Goal: Task Accomplishment & Management: Manage account settings

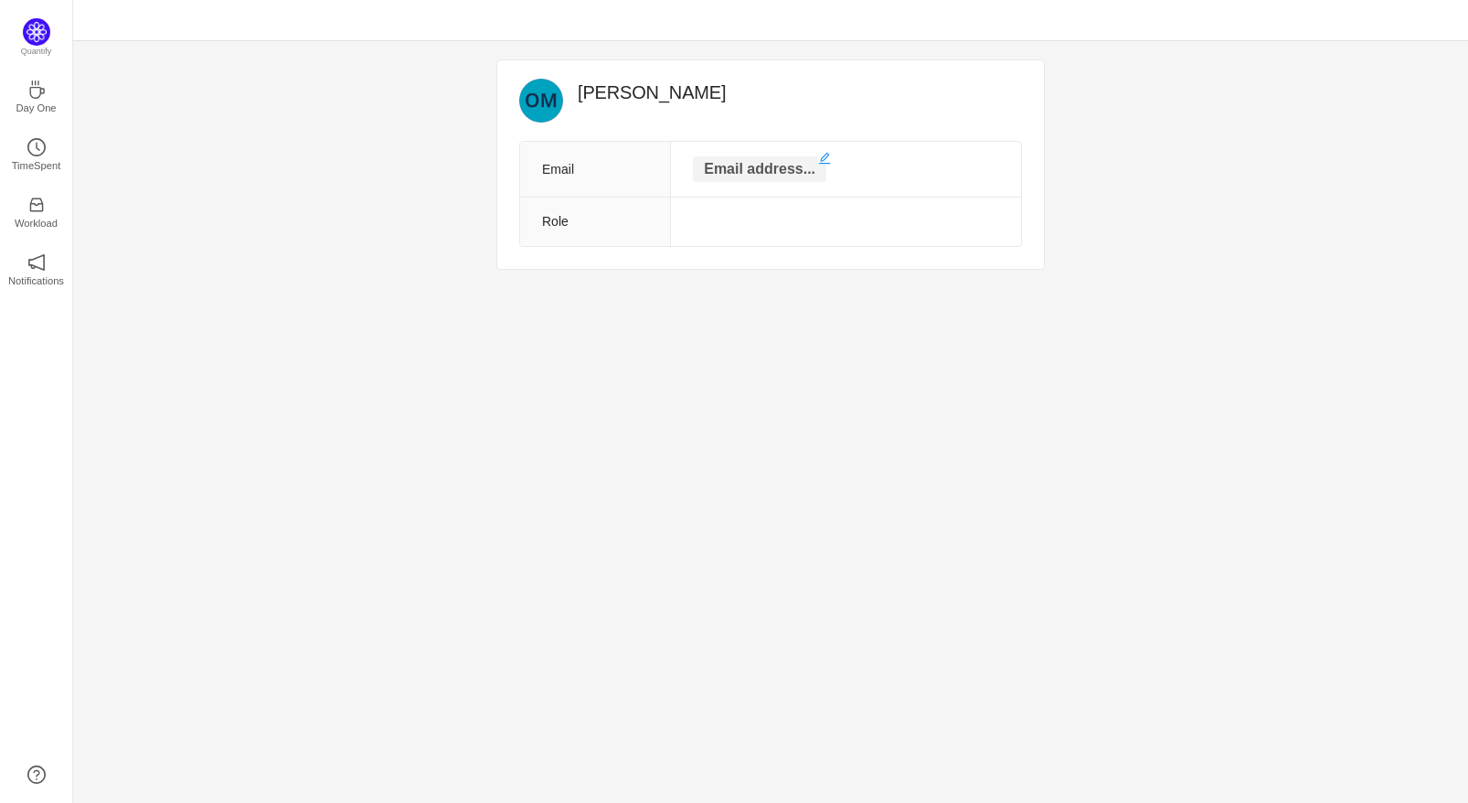
click at [749, 175] on p "Email address..." at bounding box center [759, 169] width 133 height 26
click at [772, 172] on input "text" at bounding box center [760, 170] width 182 height 29
click at [563, 228] on th "Role" at bounding box center [583, 225] width 126 height 49
drag, startPoint x: 671, startPoint y: 224, endPoint x: 686, endPoint y: 218, distance: 16.8
click at [672, 224] on td at bounding box center [833, 225] width 375 height 49
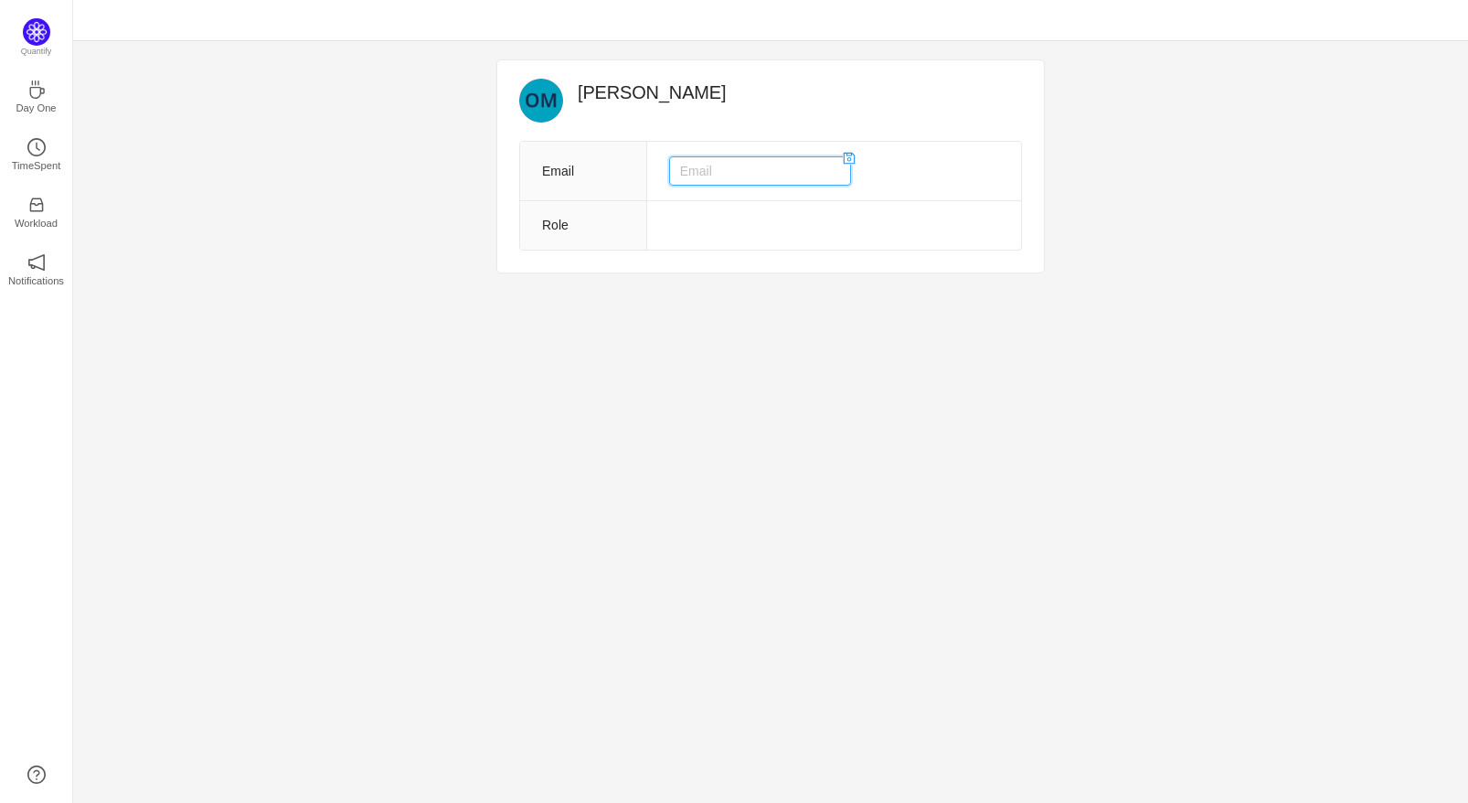
click at [791, 180] on input "text" at bounding box center [760, 170] width 182 height 29
click at [775, 173] on input "text" at bounding box center [760, 170] width 182 height 29
paste input "[EMAIL_ADDRESS][DOMAIN_NAME]"
type input "[EMAIL_ADDRESS][DOMAIN_NAME]"
click at [696, 219] on td at bounding box center [833, 225] width 375 height 49
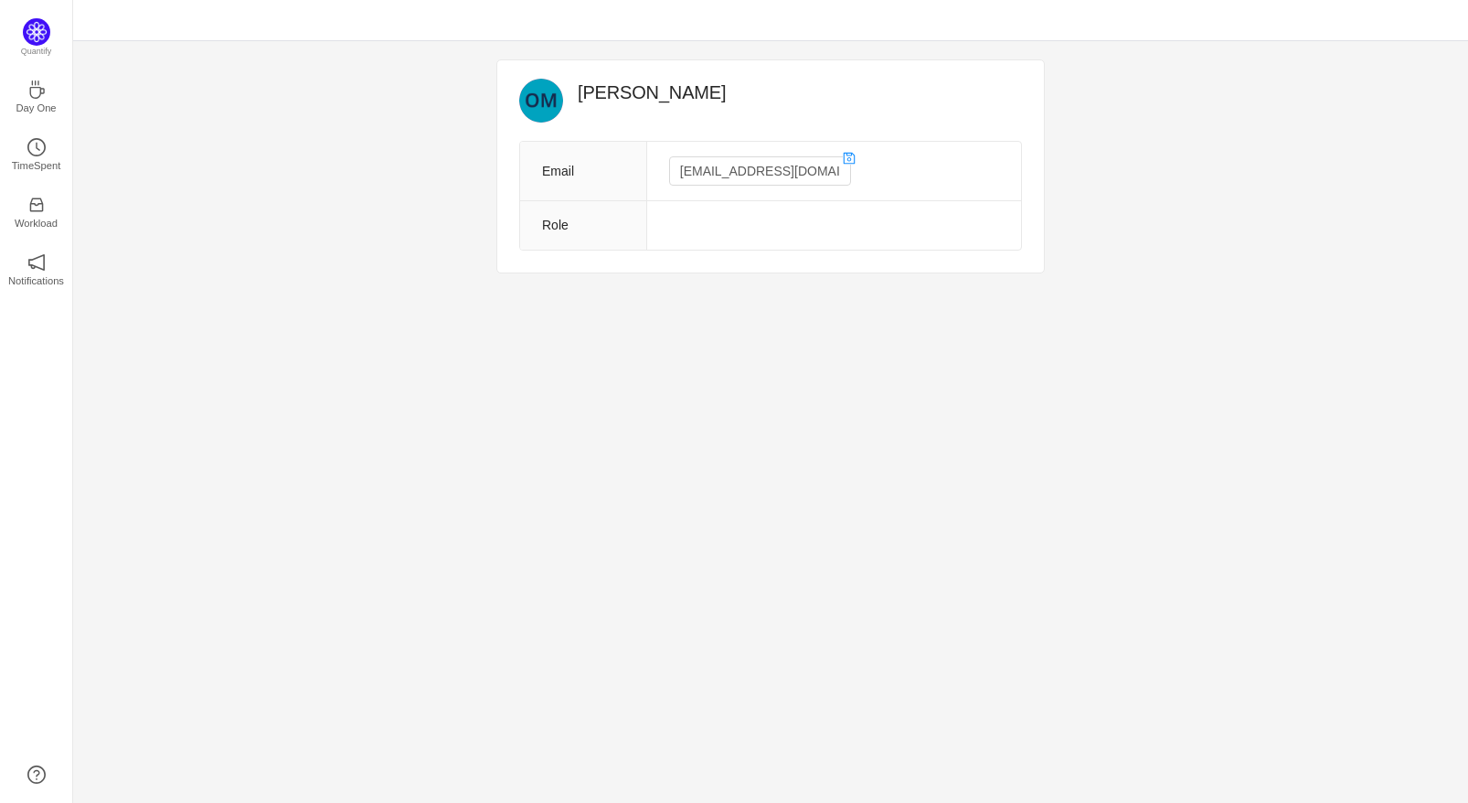
click at [689, 227] on td at bounding box center [833, 225] width 375 height 49
click at [717, 221] on td at bounding box center [833, 225] width 375 height 49
click at [735, 212] on td at bounding box center [833, 225] width 375 height 49
drag, startPoint x: 736, startPoint y: 216, endPoint x: 736, endPoint y: 232, distance: 16.5
click at [733, 223] on td at bounding box center [833, 225] width 375 height 49
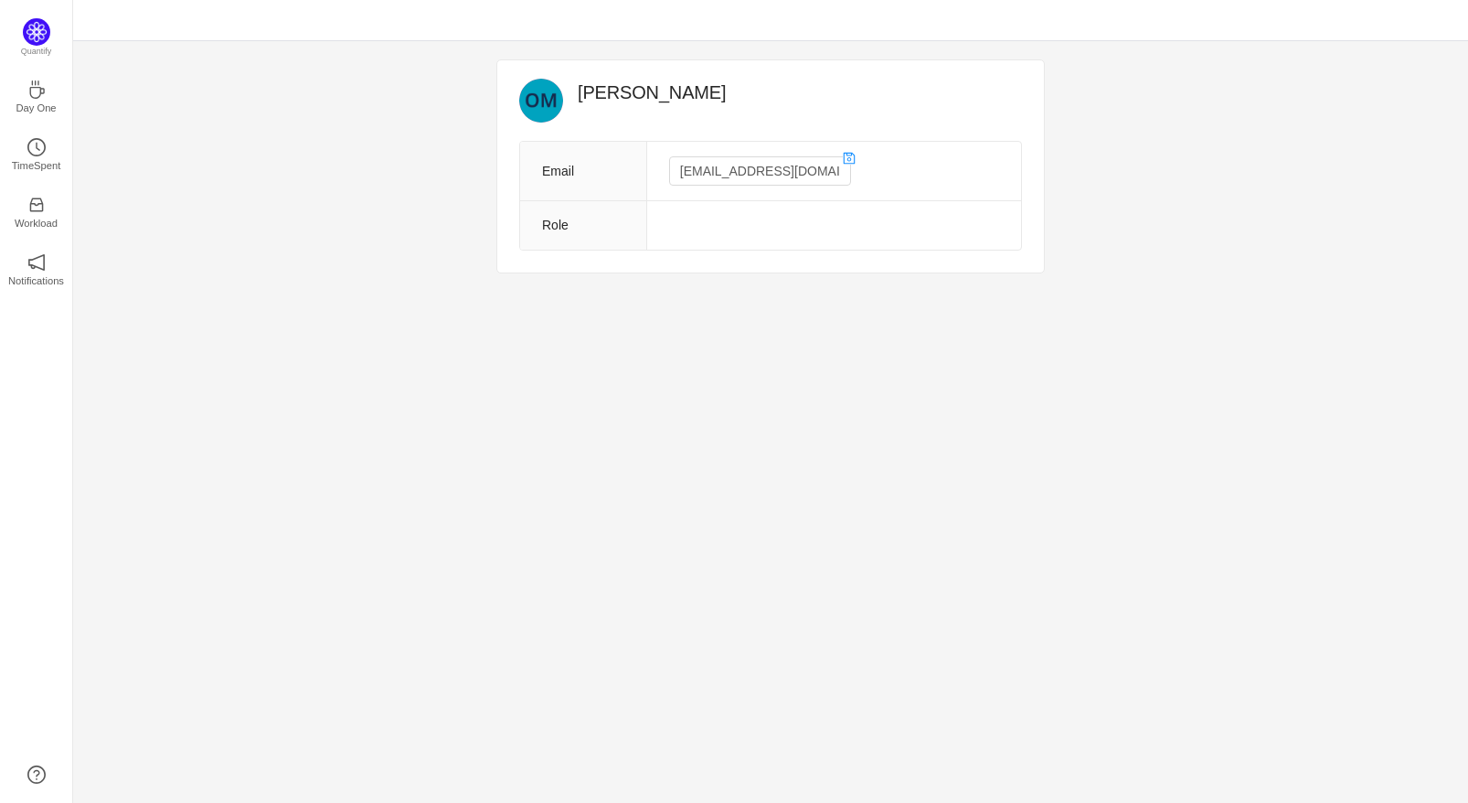
click at [736, 232] on td at bounding box center [833, 225] width 375 height 49
click at [724, 236] on td at bounding box center [833, 225] width 375 height 49
click at [720, 232] on td at bounding box center [833, 225] width 375 height 49
click at [718, 229] on td at bounding box center [833, 225] width 375 height 49
click at [718, 225] on td at bounding box center [833, 225] width 375 height 49
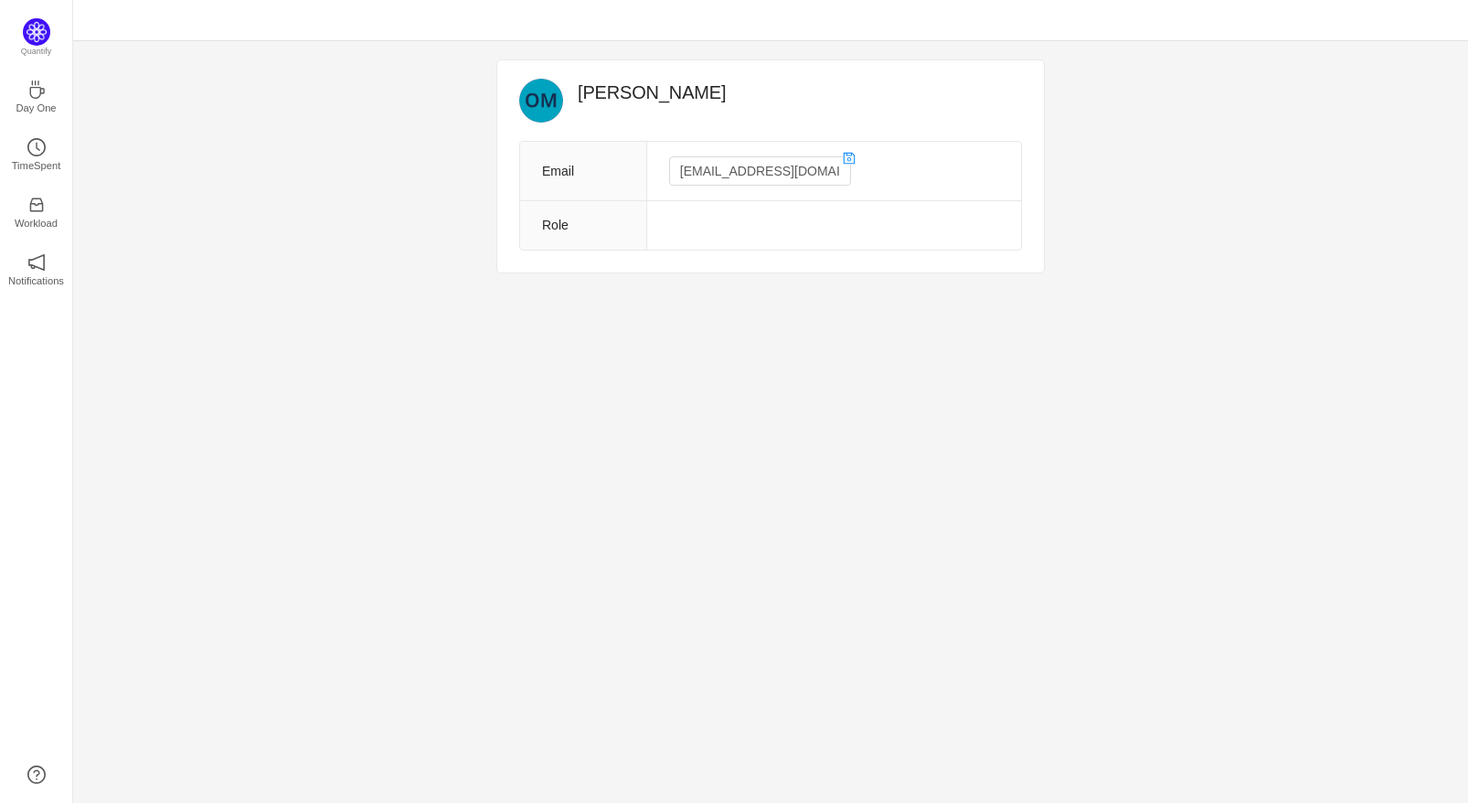
click at [724, 377] on div "[PERSON_NAME] Email [EMAIL_ADDRESS][DOMAIN_NAME] Role Quantify Day One TimeSpen…" at bounding box center [770, 421] width 1395 height 761
click at [853, 159] on icon "icon: save" at bounding box center [849, 158] width 13 height 13
click at [813, 261] on div "[PERSON_NAME] Email [EMAIL_ADDRESS][DOMAIN_NAME] Role" at bounding box center [770, 164] width 547 height 208
click at [41, 100] on p "Day One" at bounding box center [36, 108] width 40 height 16
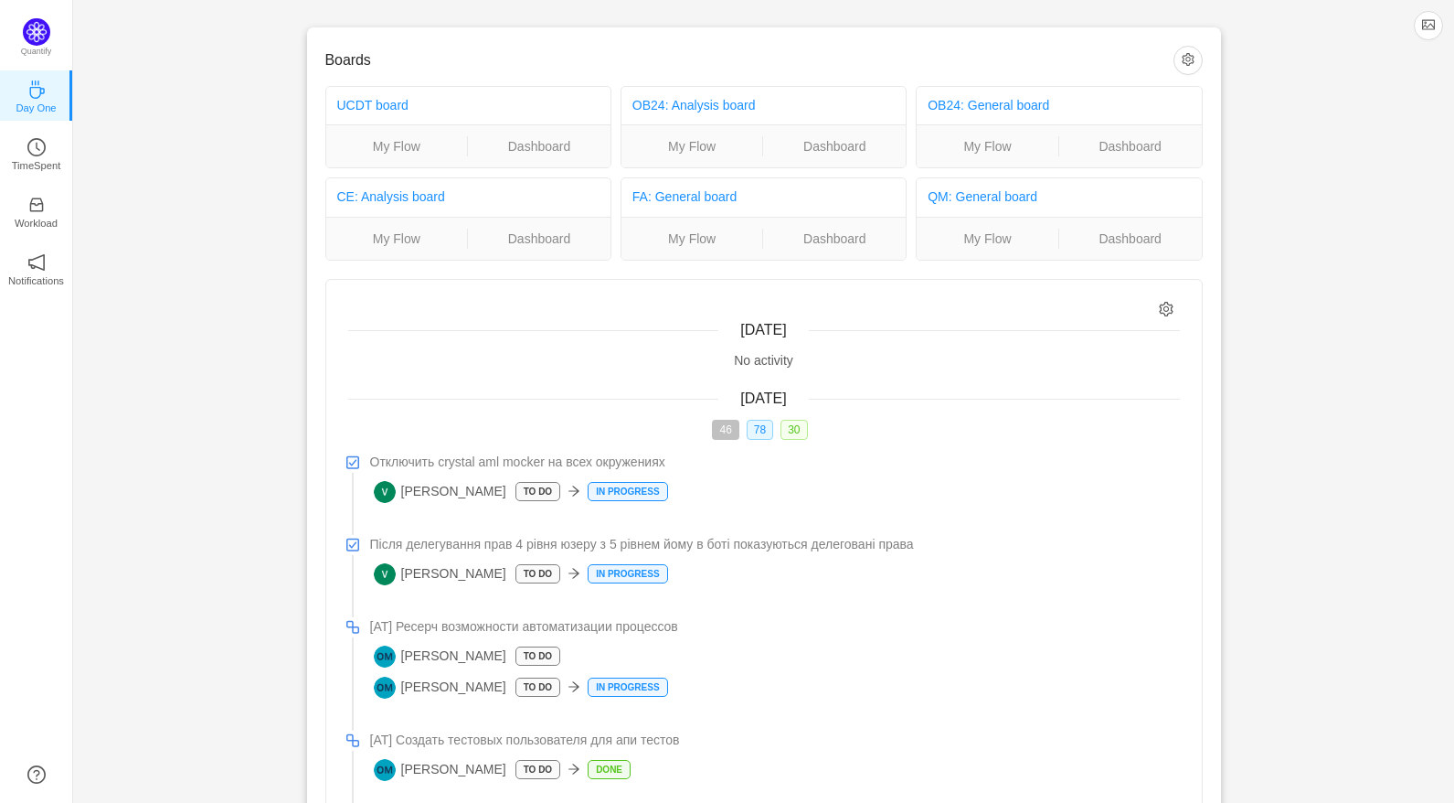
scroll to position [374, 0]
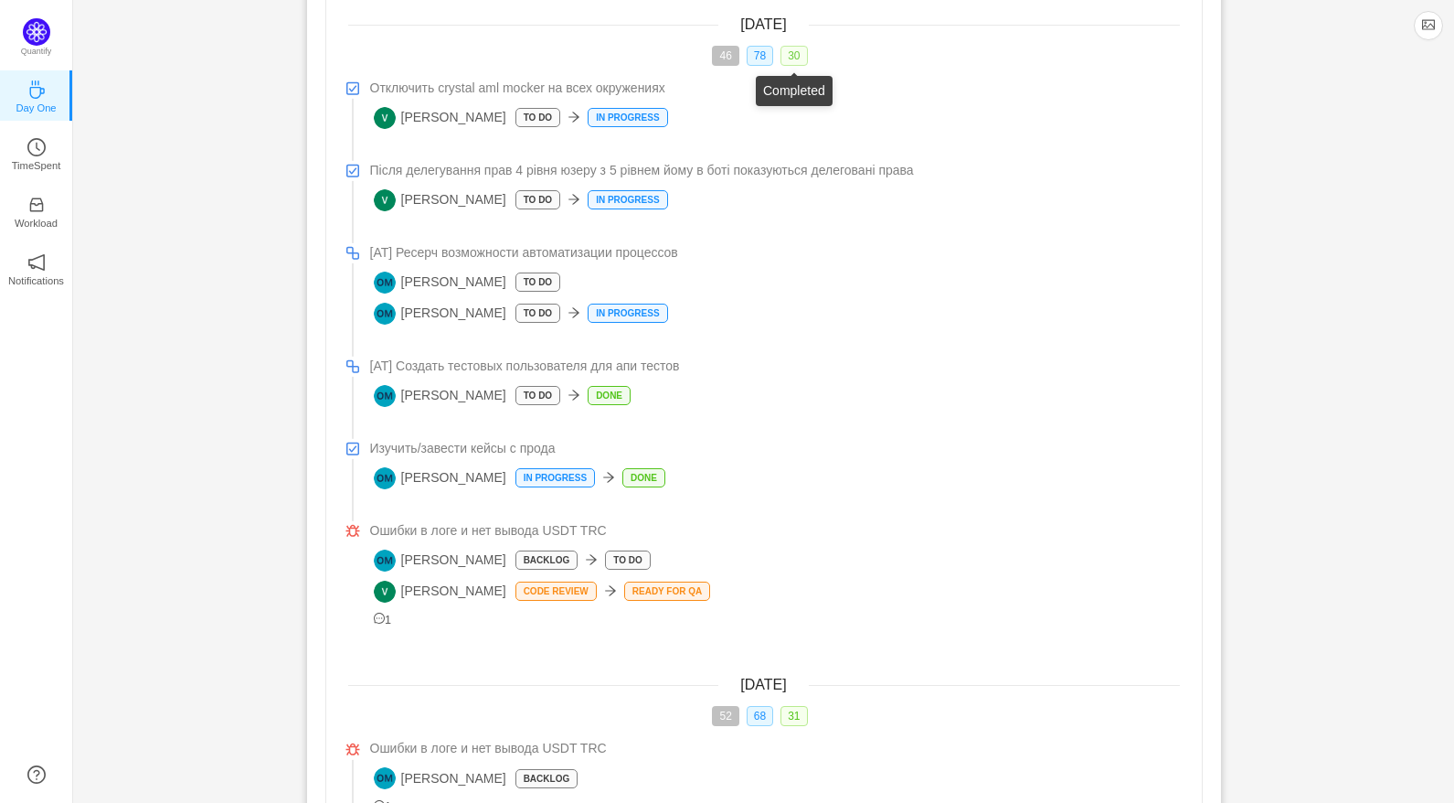
click at [787, 54] on span "30" at bounding box center [794, 56] width 27 height 20
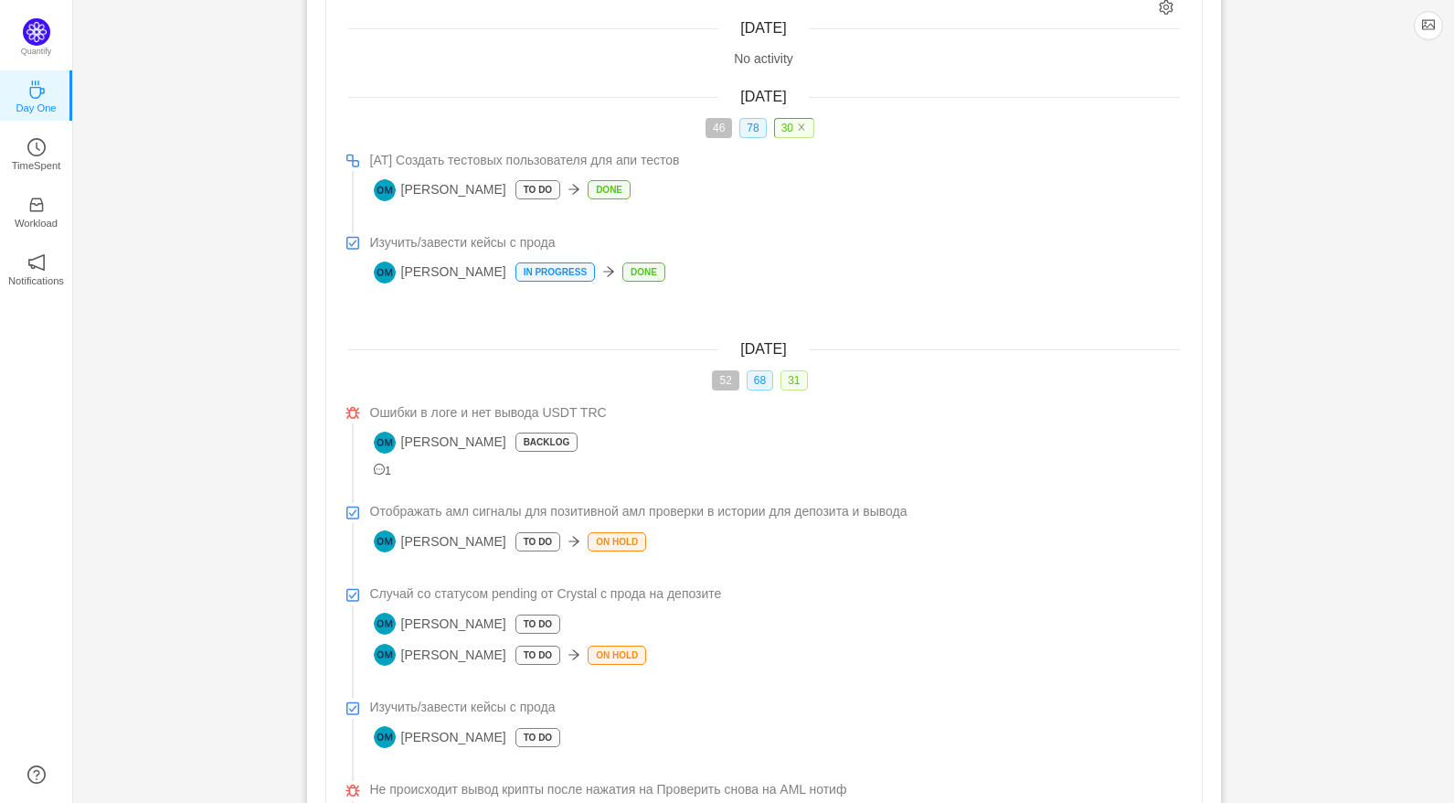
scroll to position [264, 0]
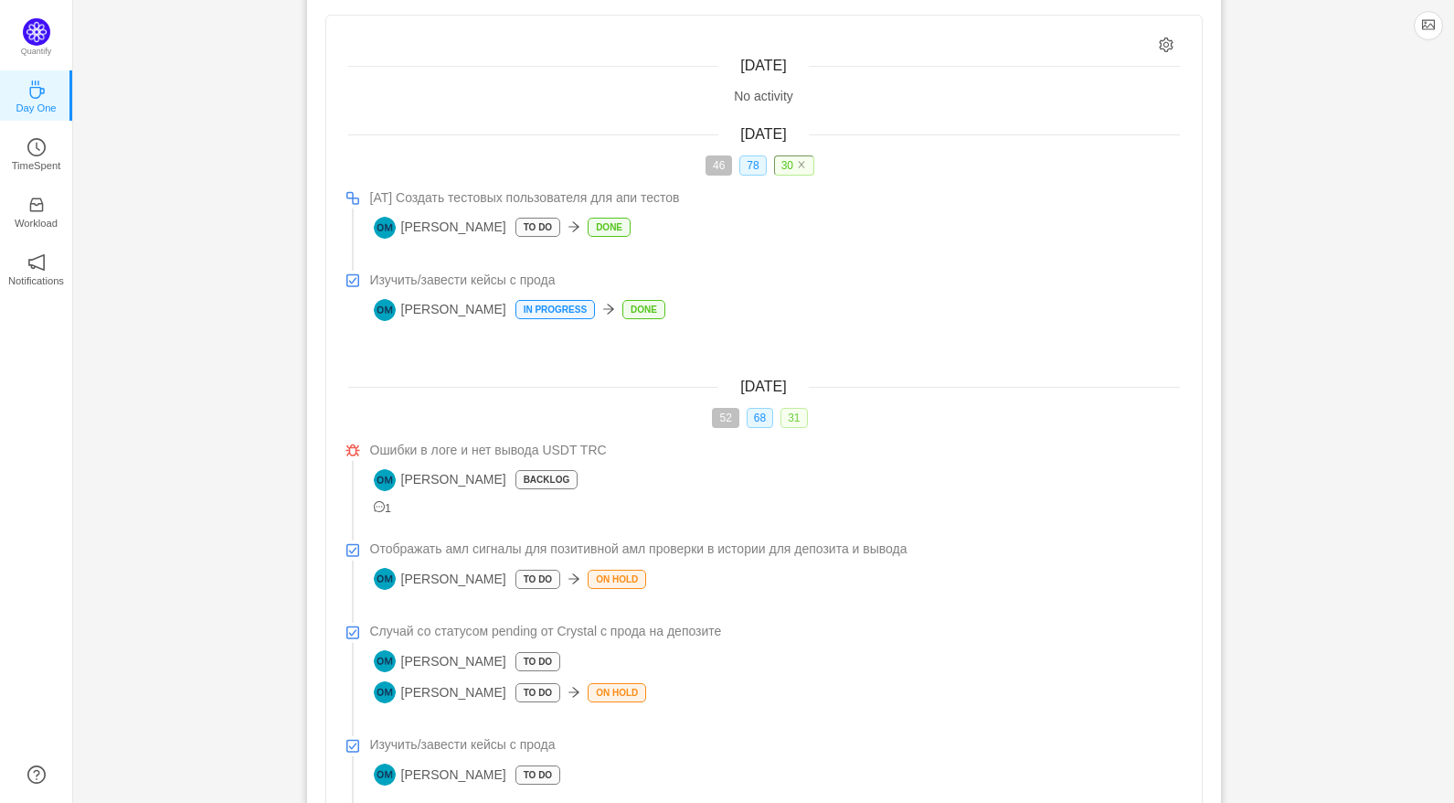
click at [797, 416] on span "31" at bounding box center [794, 418] width 27 height 20
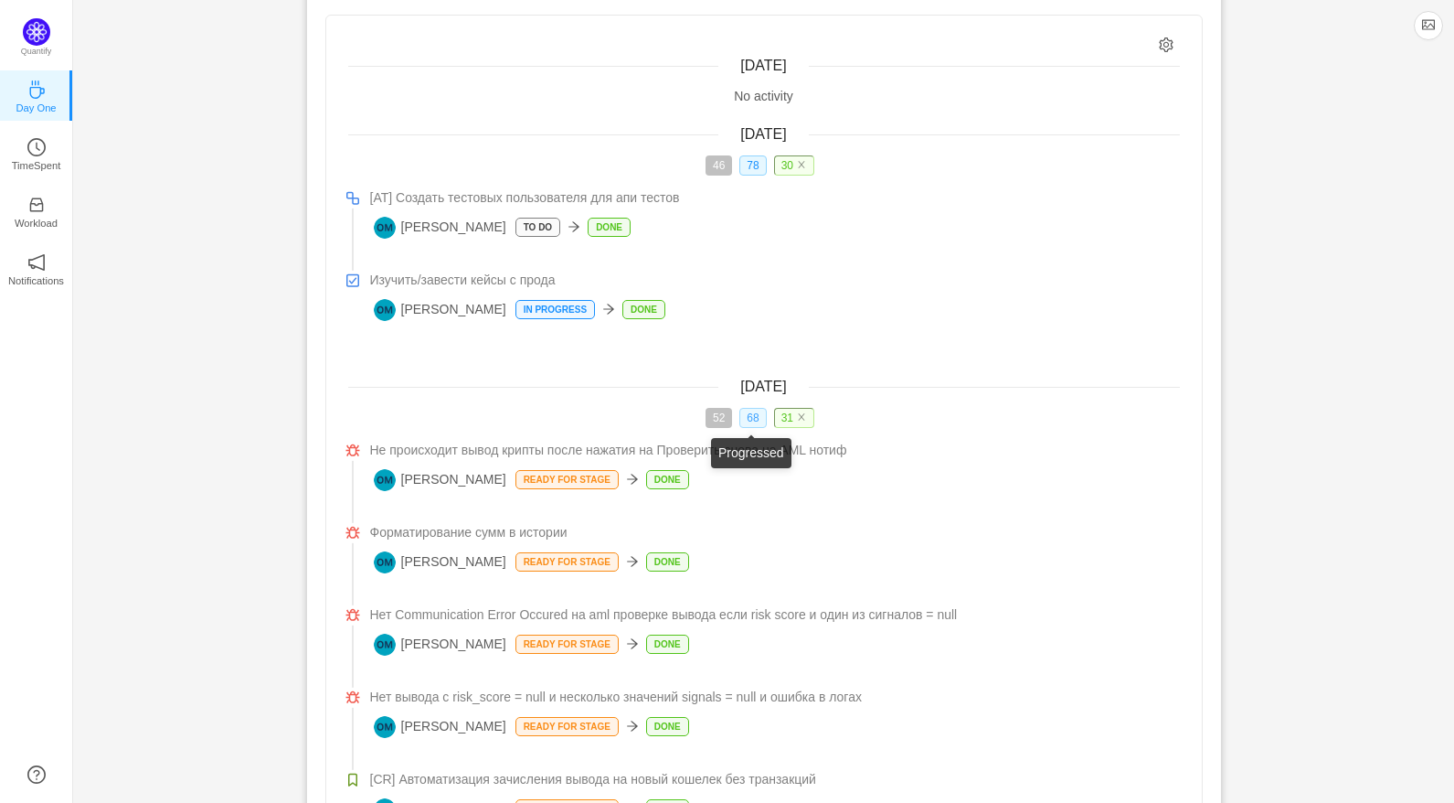
click at [754, 415] on span "68" at bounding box center [753, 418] width 27 height 20
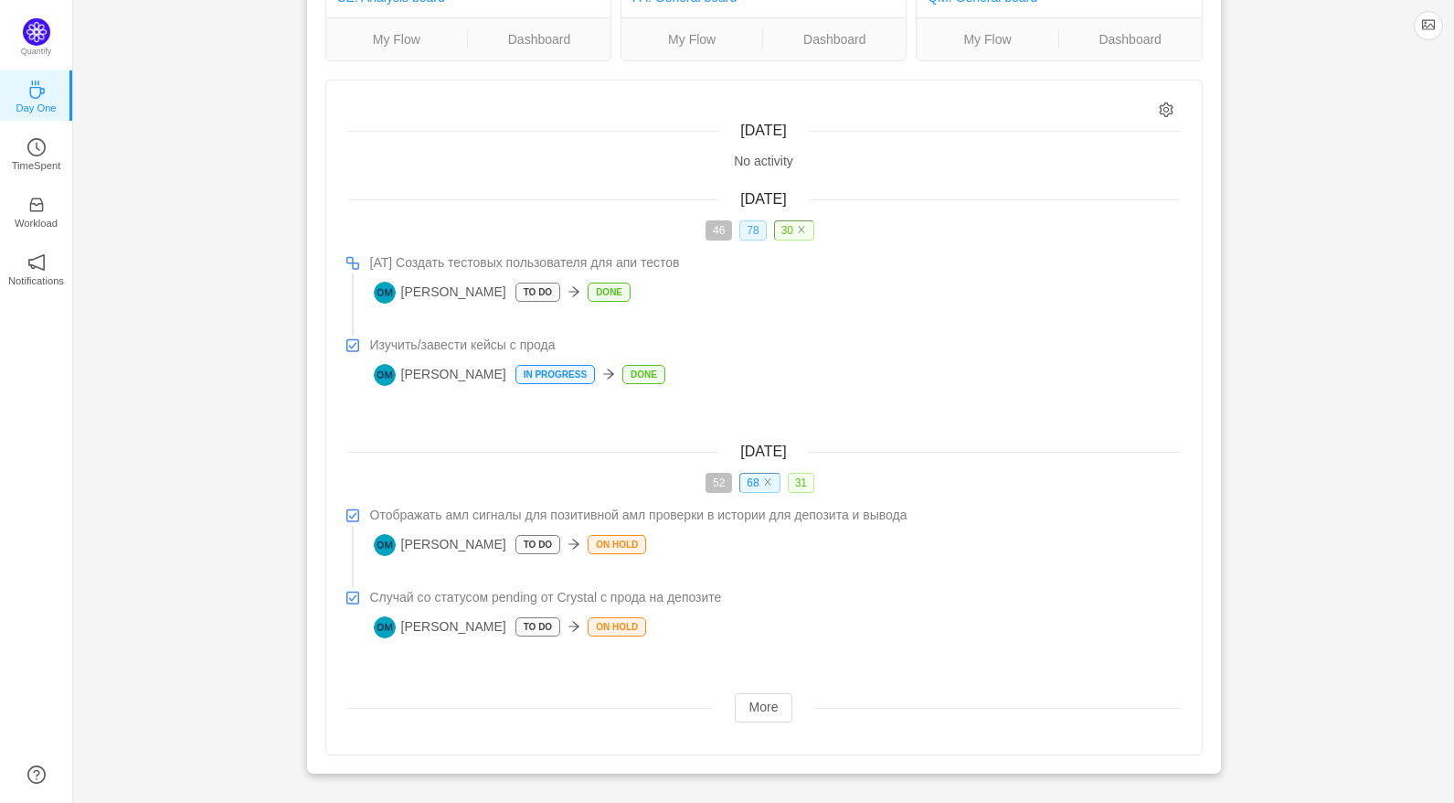
click at [752, 227] on span "78" at bounding box center [753, 230] width 27 height 20
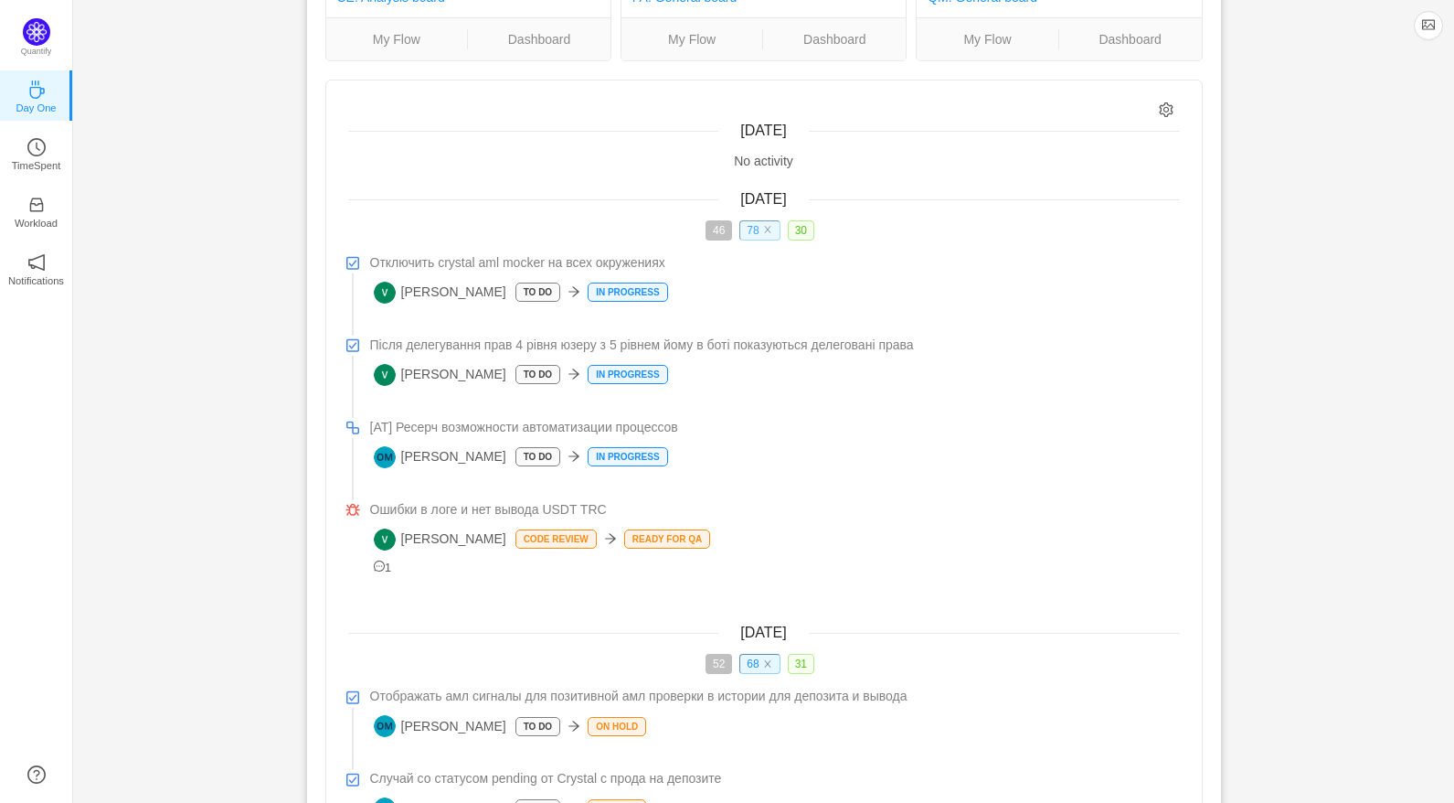
scroll to position [264, 0]
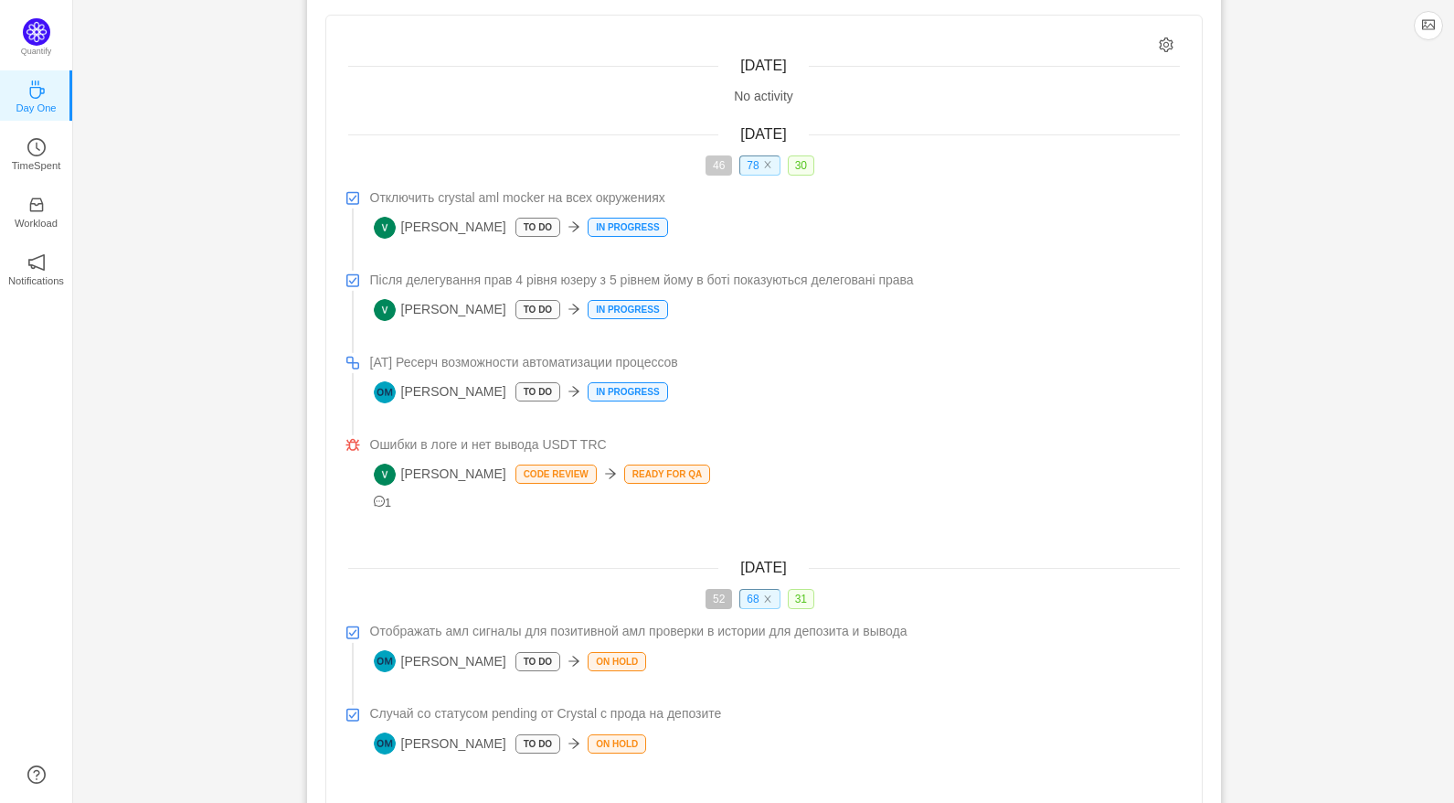
click at [718, 169] on span "46" at bounding box center [719, 165] width 27 height 20
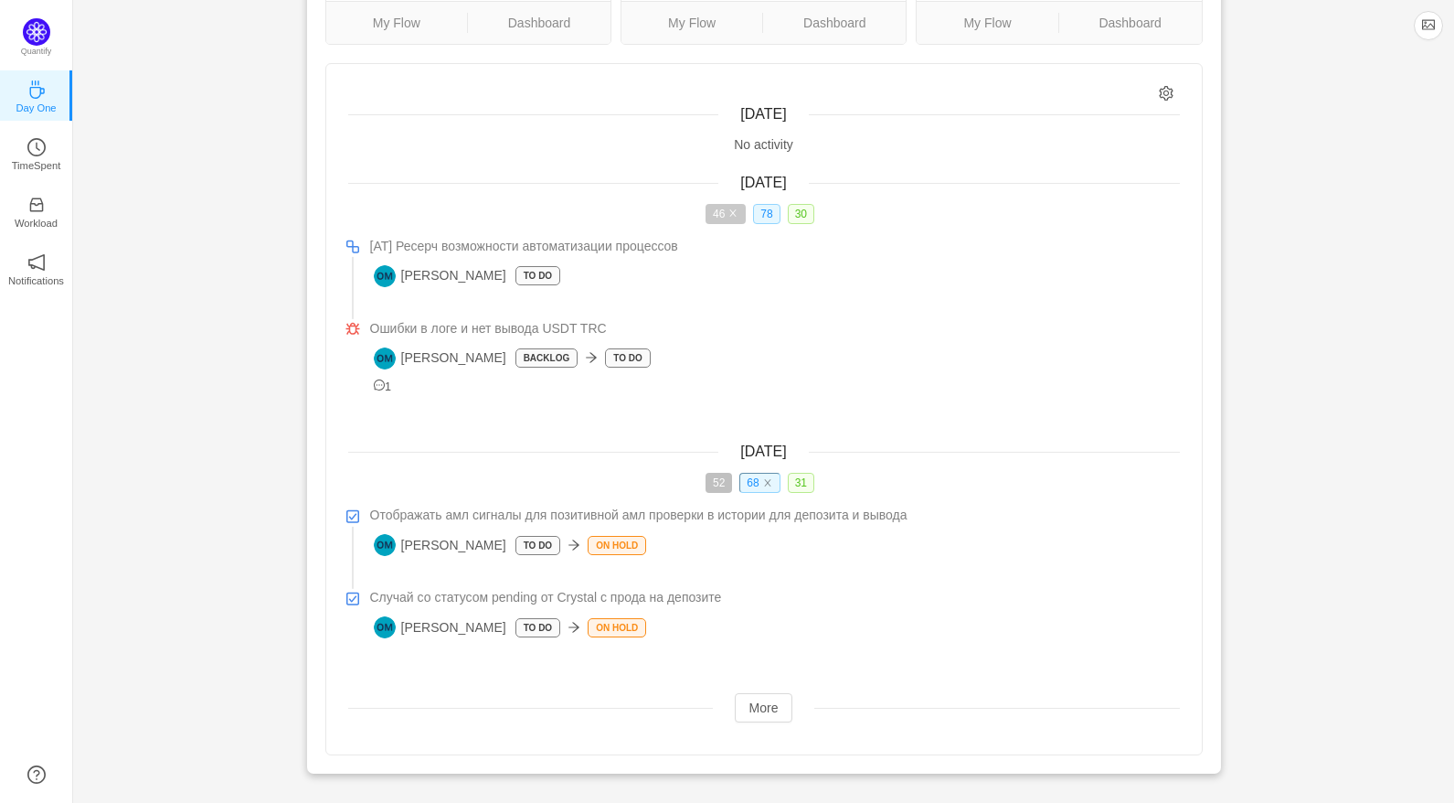
scroll to position [216, 0]
click at [717, 478] on span "52" at bounding box center [719, 483] width 27 height 20
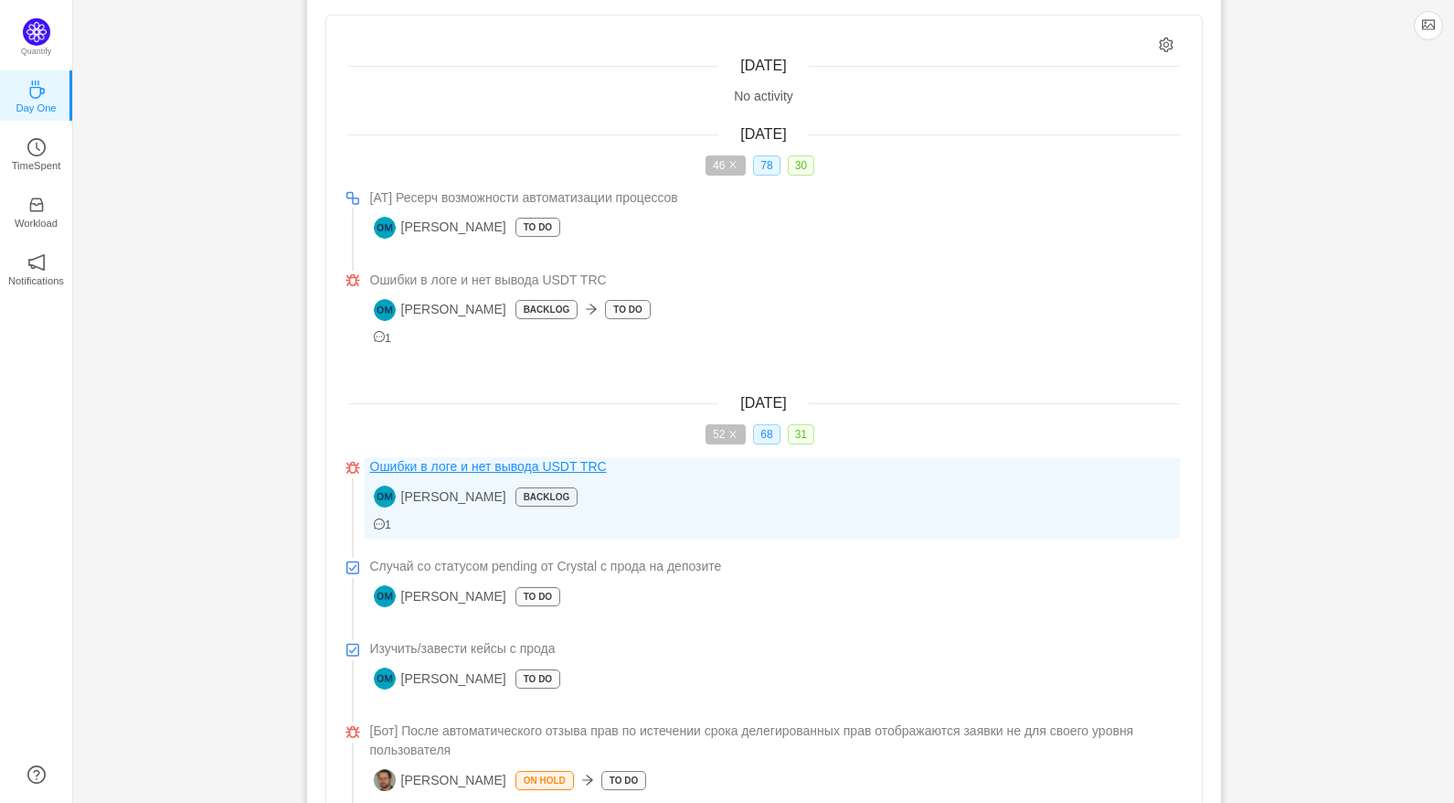
scroll to position [499, 0]
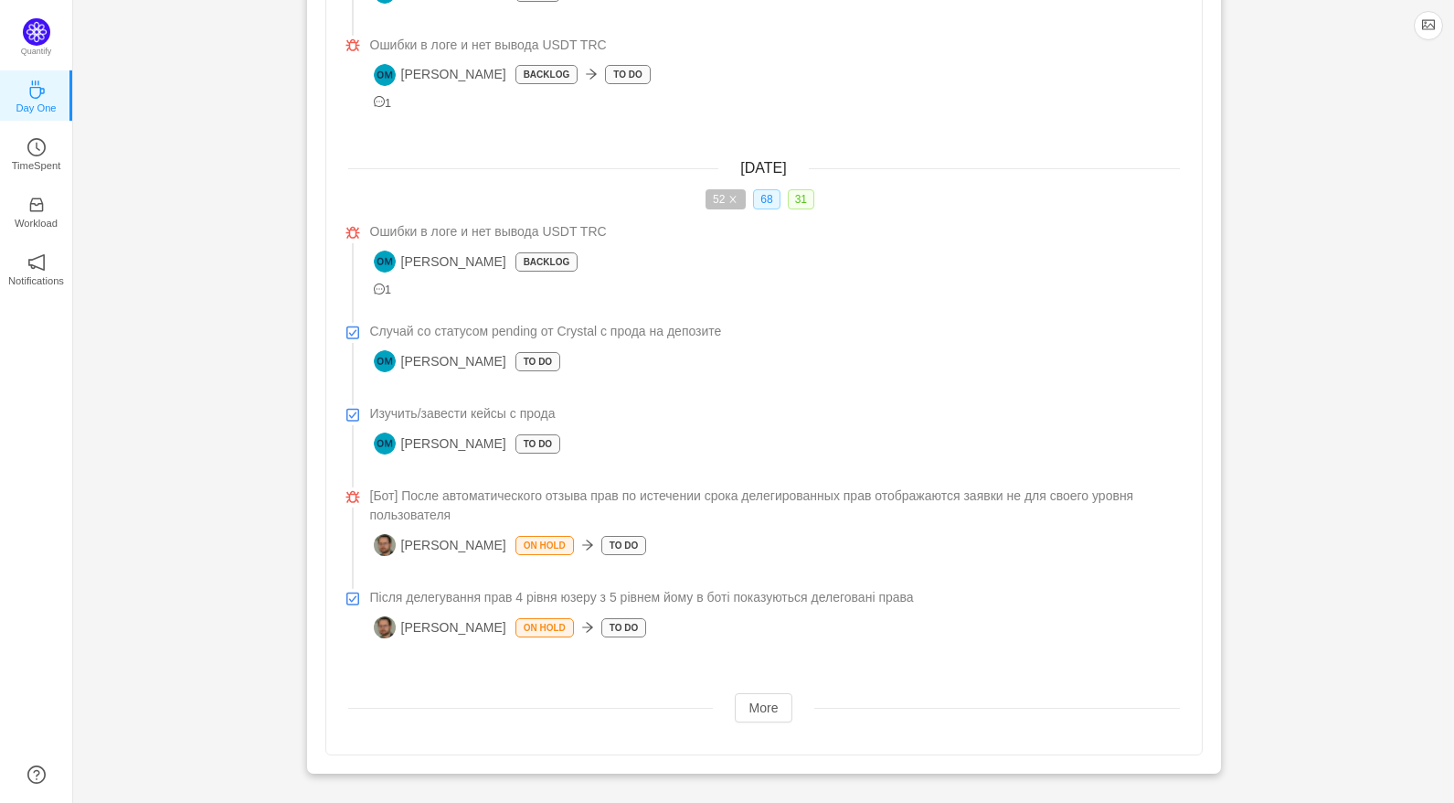
click at [798, 199] on span "31" at bounding box center [801, 199] width 27 height 20
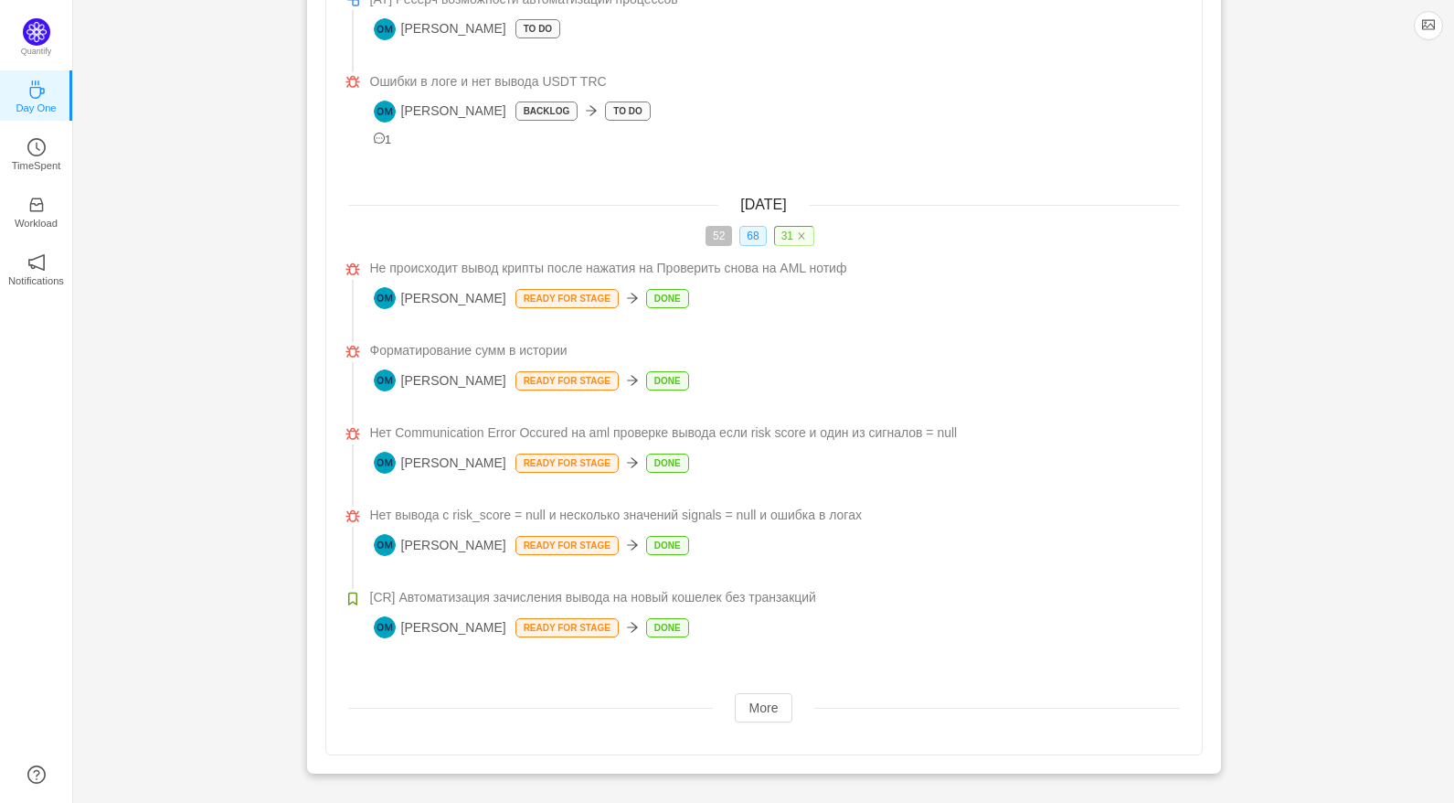
scroll to position [463, 0]
click at [750, 233] on span "68" at bounding box center [753, 236] width 27 height 20
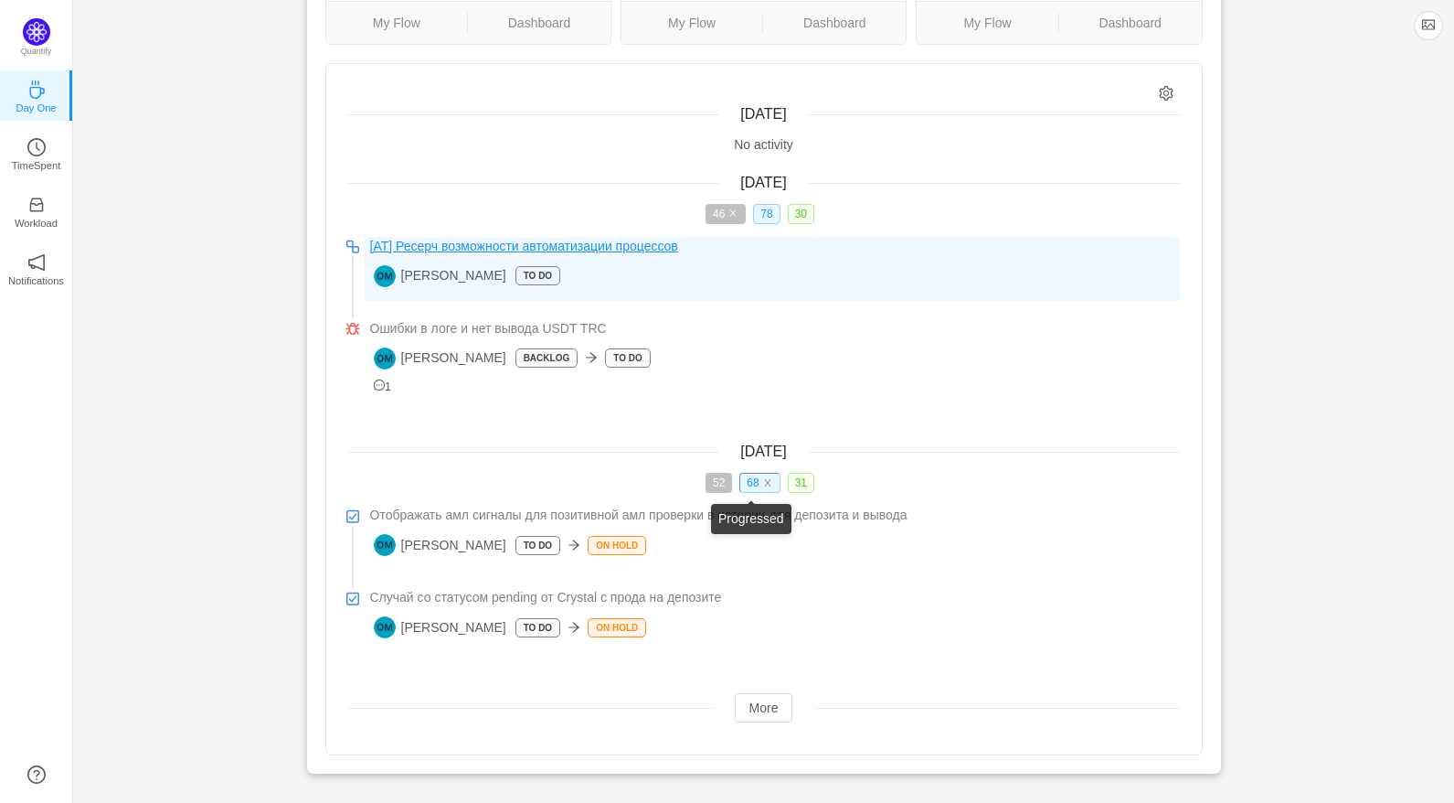
scroll to position [216, 0]
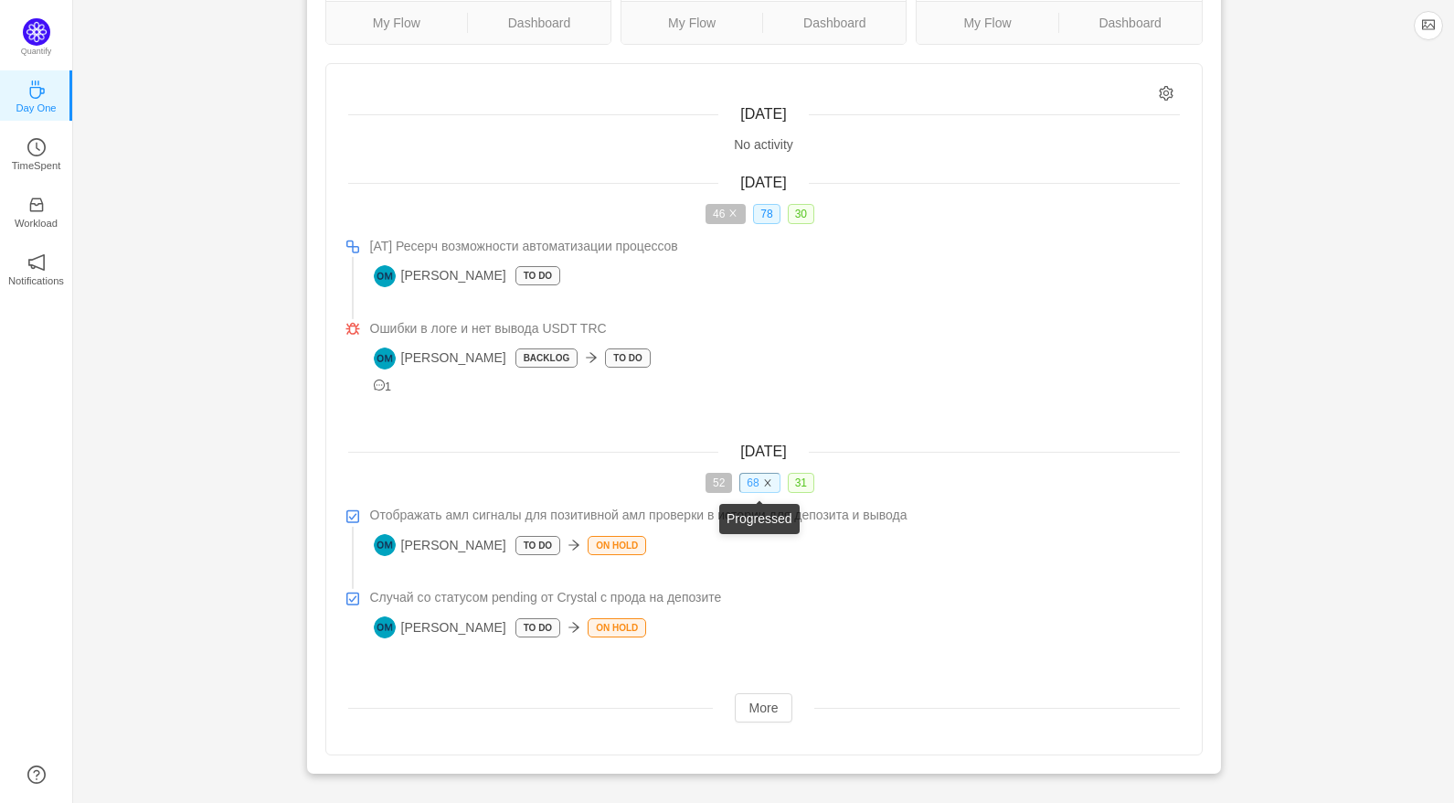
click at [772, 484] on icon "icon: close" at bounding box center [767, 482] width 9 height 9
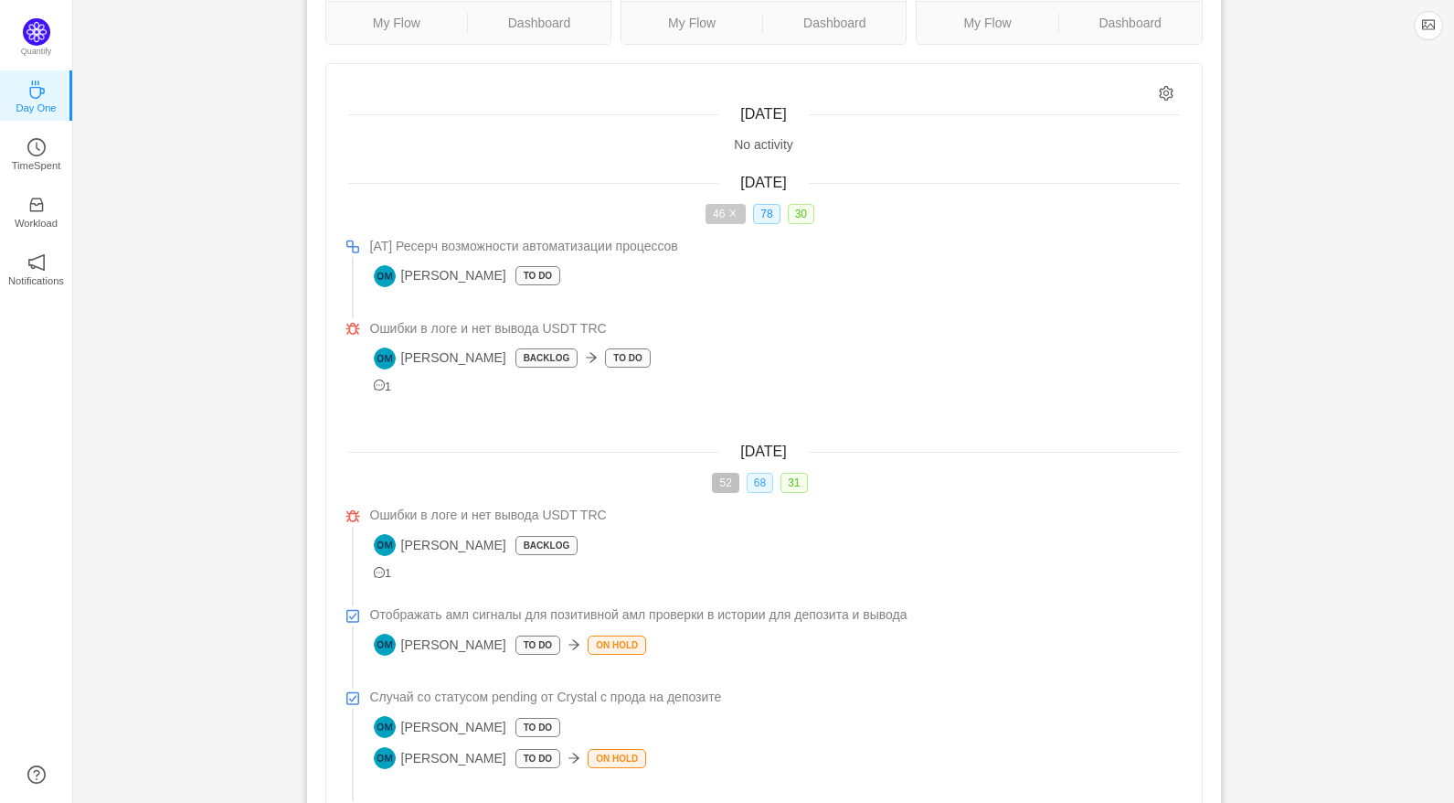
click at [732, 211] on icon "icon: close" at bounding box center [733, 212] width 9 height 9
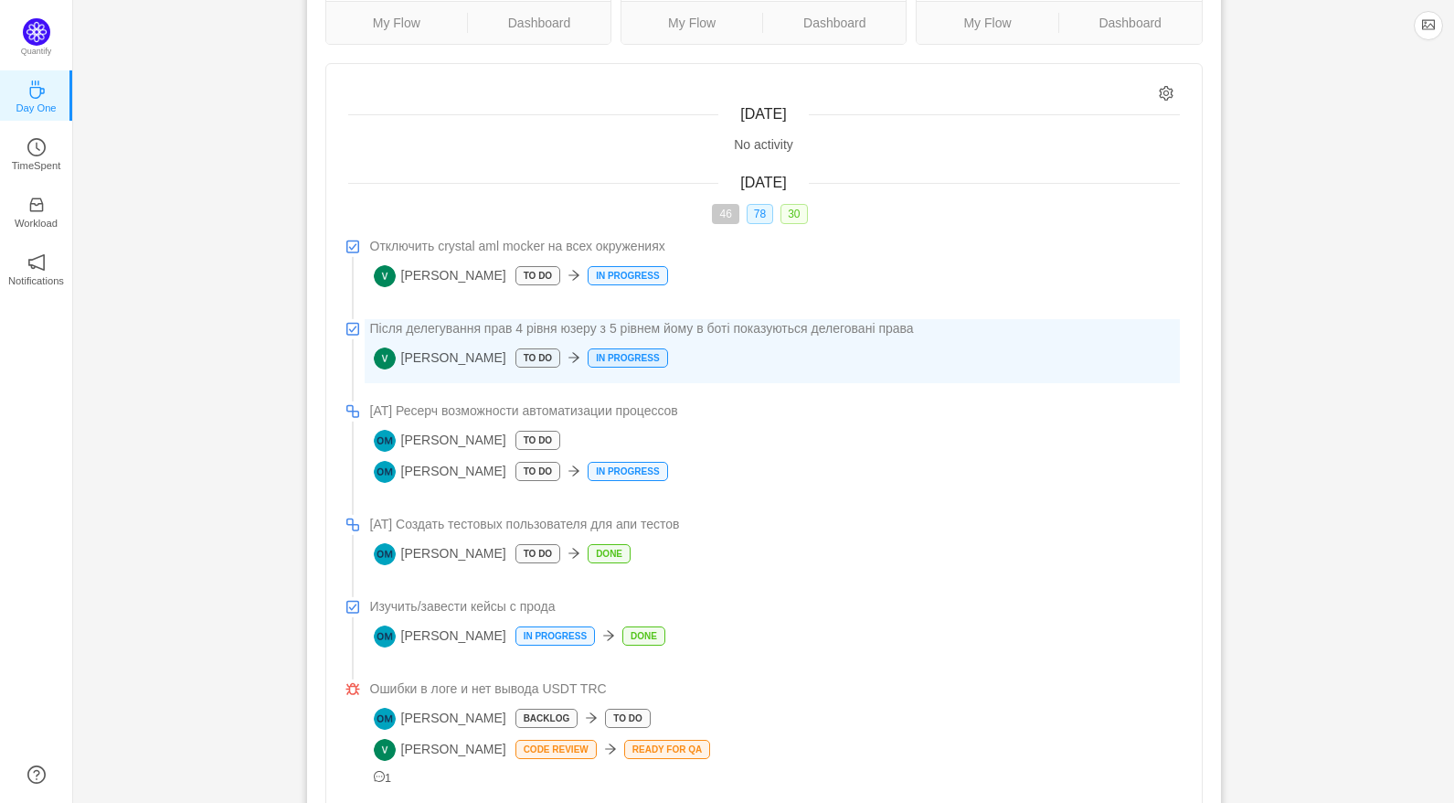
scroll to position [655, 0]
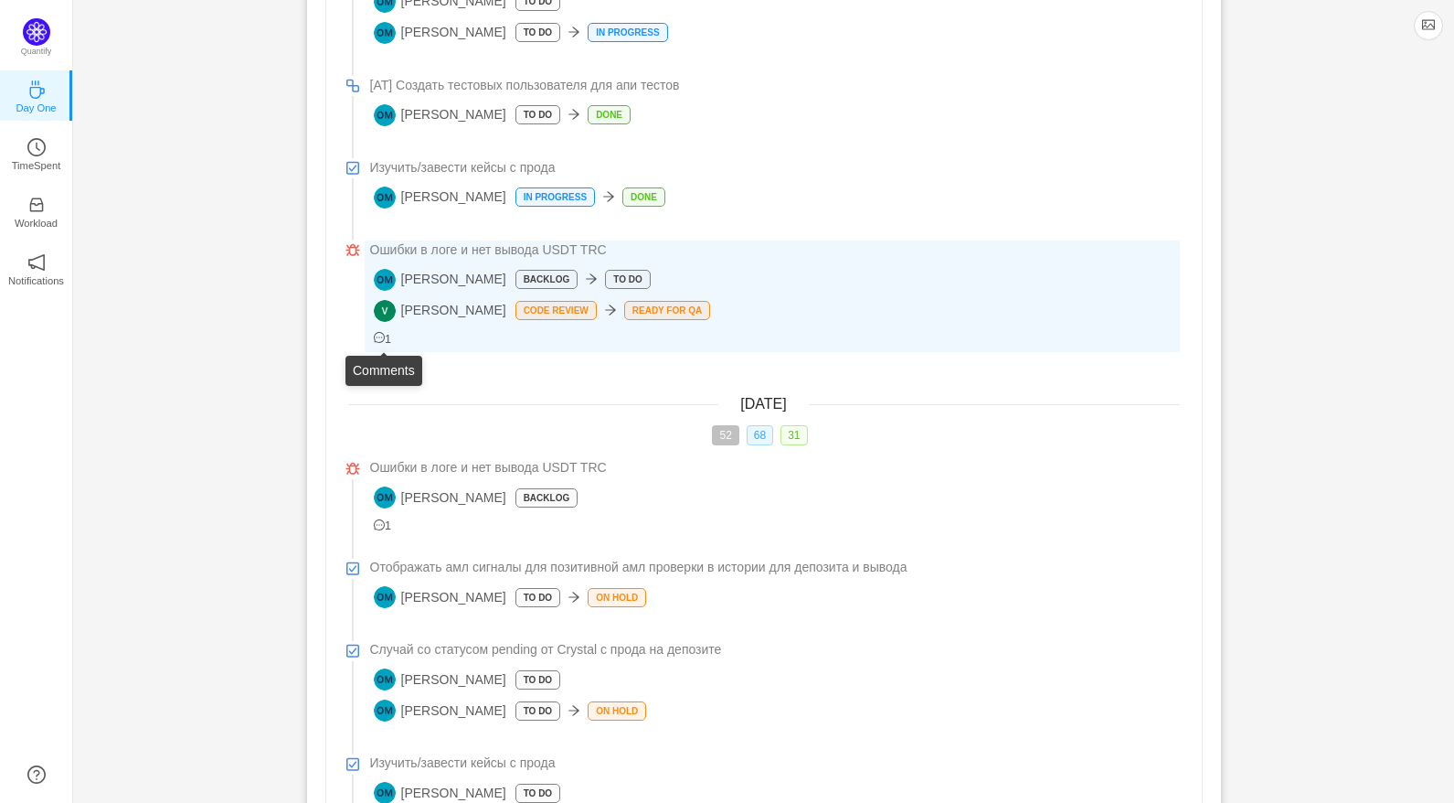
click at [378, 337] on icon "icon: message" at bounding box center [380, 338] width 12 height 12
click at [591, 253] on span "Ошибки в логе и нет вывода USDT TRC" at bounding box center [488, 249] width 237 height 19
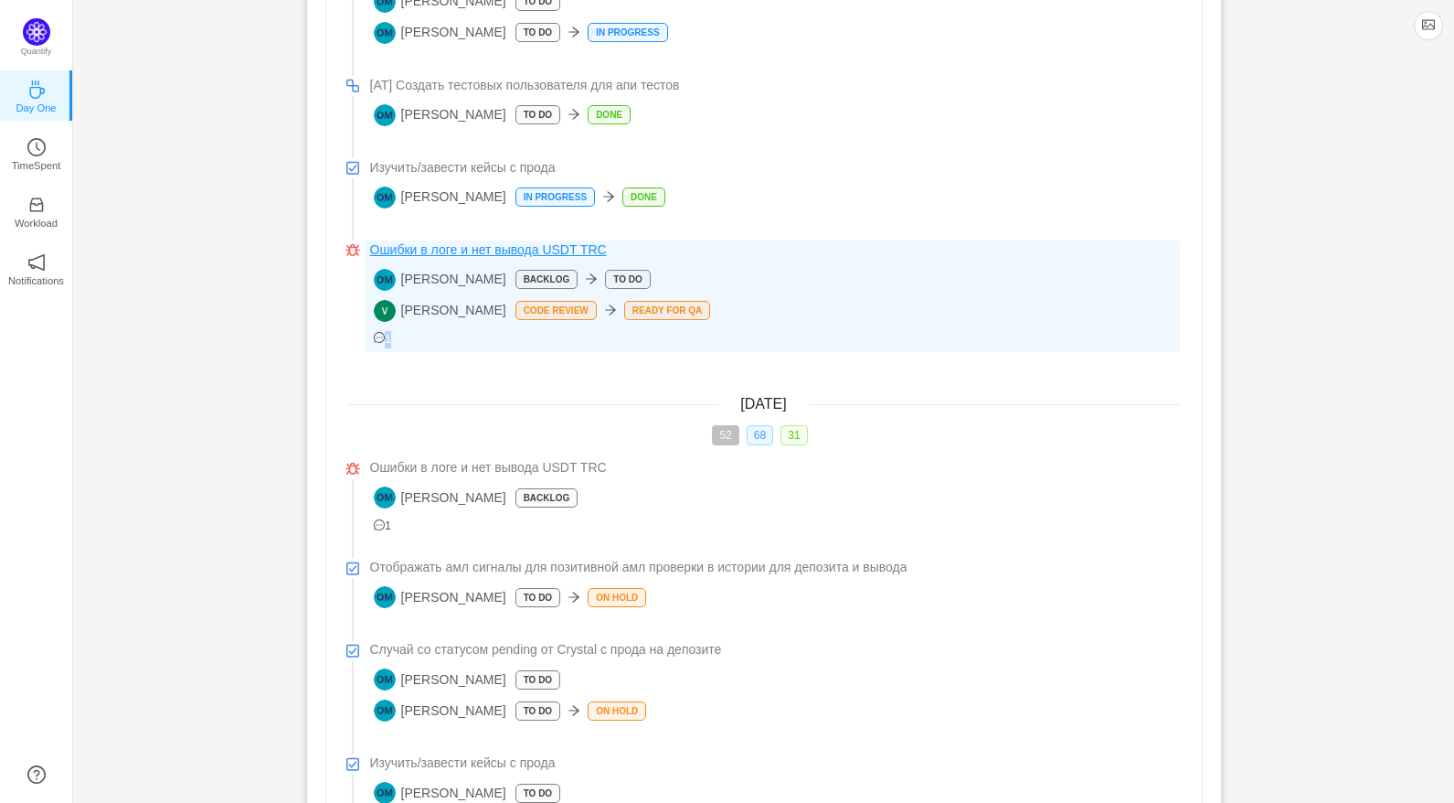
click at [486, 243] on span "Ошибки в логе и нет вывода USDT TRC" at bounding box center [488, 249] width 237 height 19
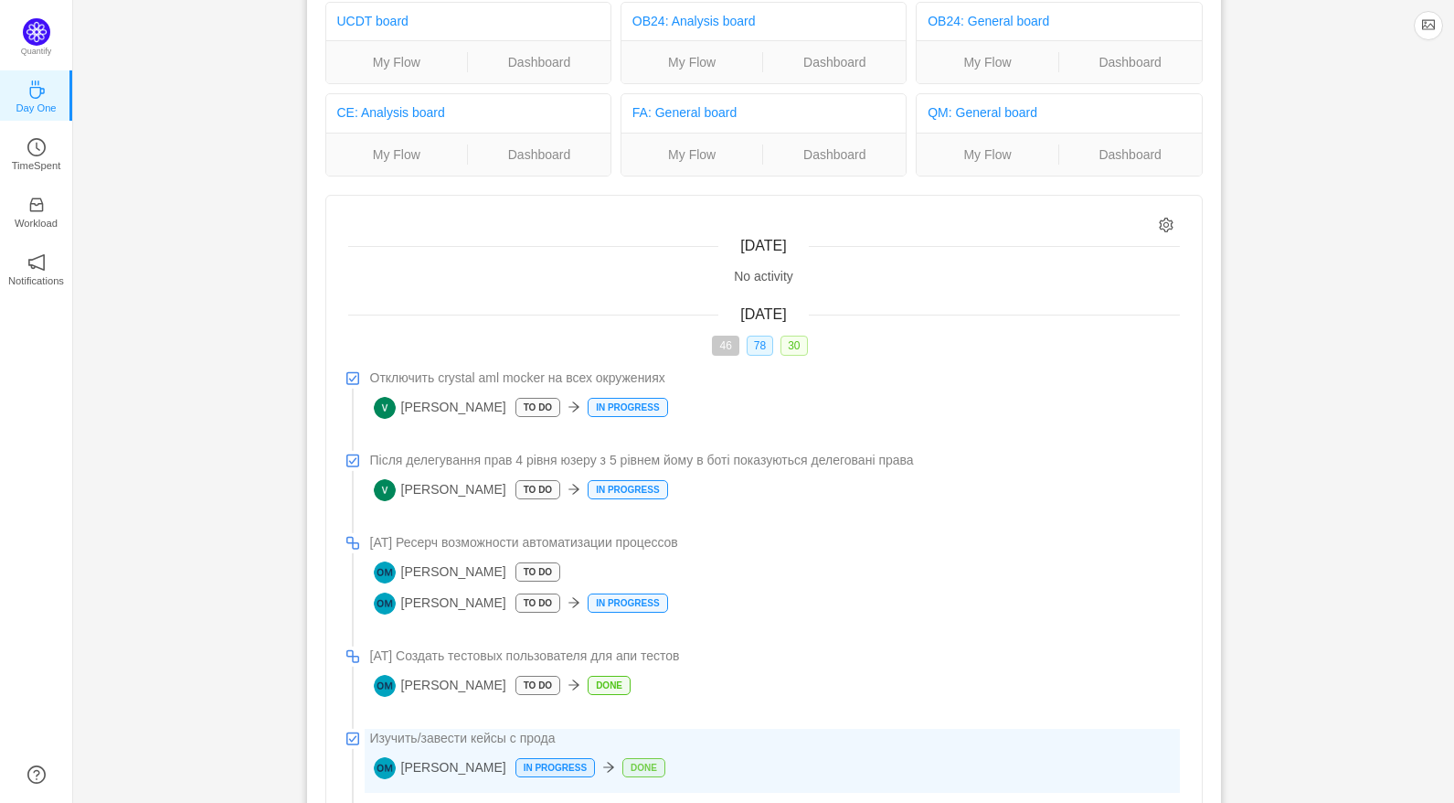
scroll to position [0, 0]
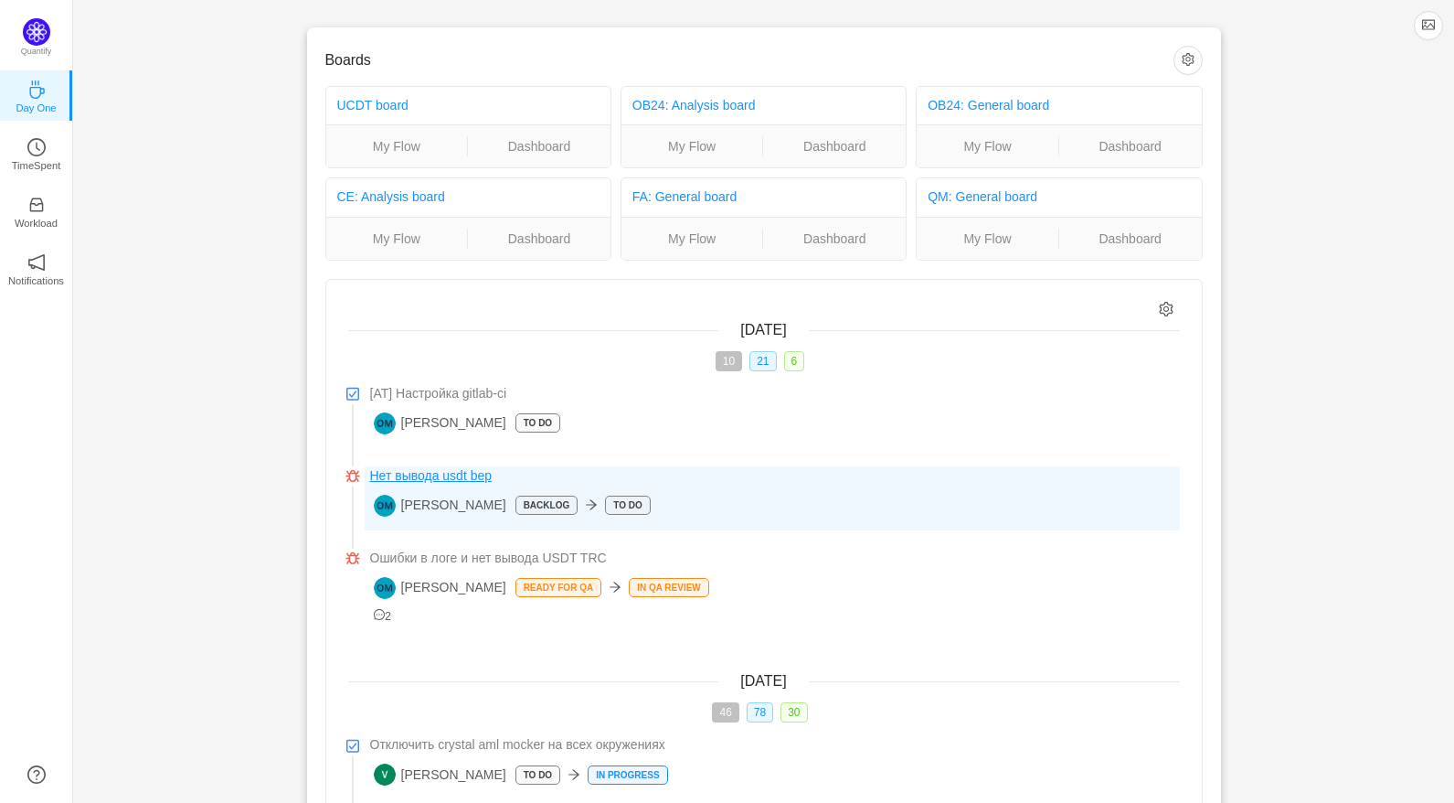
click at [434, 475] on span "Нет вывода usdt bep" at bounding box center [431, 475] width 122 height 19
click at [430, 478] on span "Нет вывода usdt bep" at bounding box center [431, 475] width 122 height 19
